Goal: Navigation & Orientation: Find specific page/section

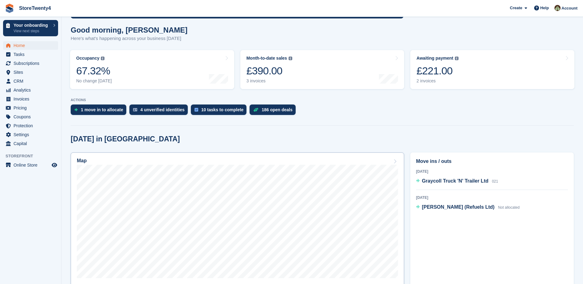
scroll to position [154, 0]
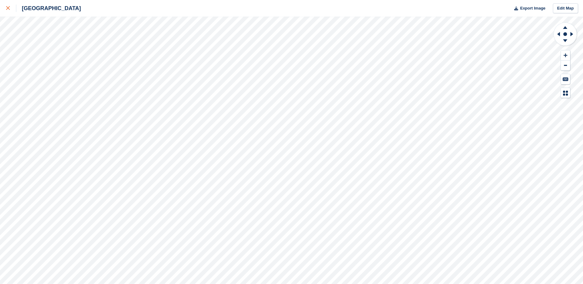
click at [9, 8] on icon at bounding box center [8, 8] width 4 height 4
